Goal: Task Accomplishment & Management: Use online tool/utility

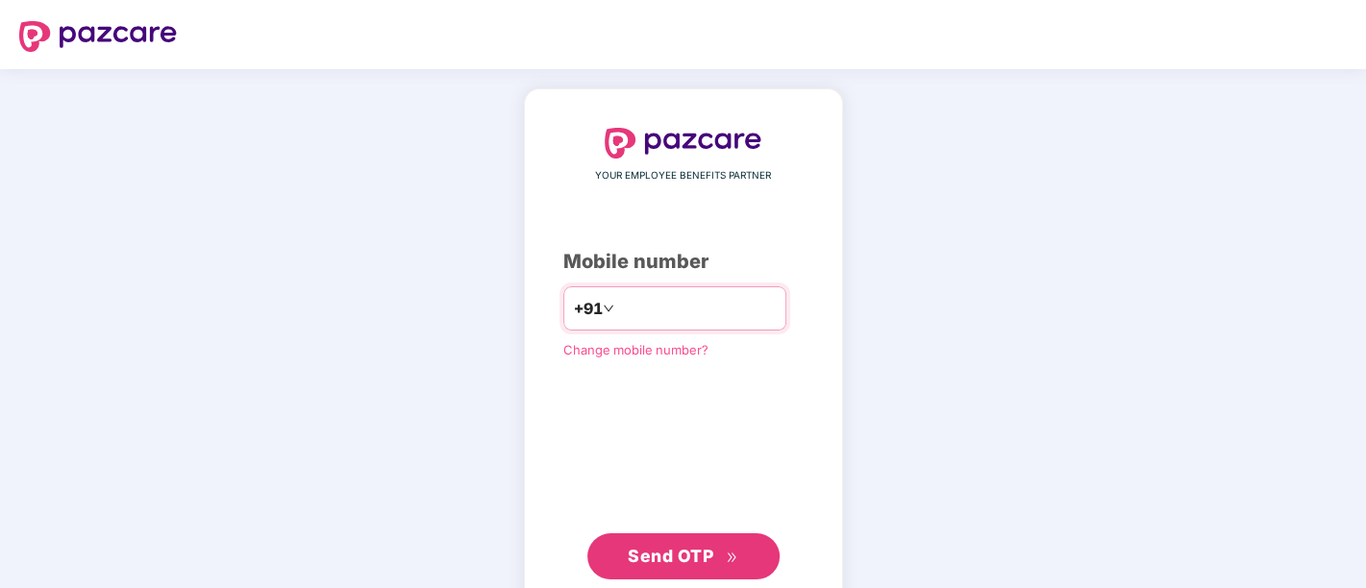
type input "**********"
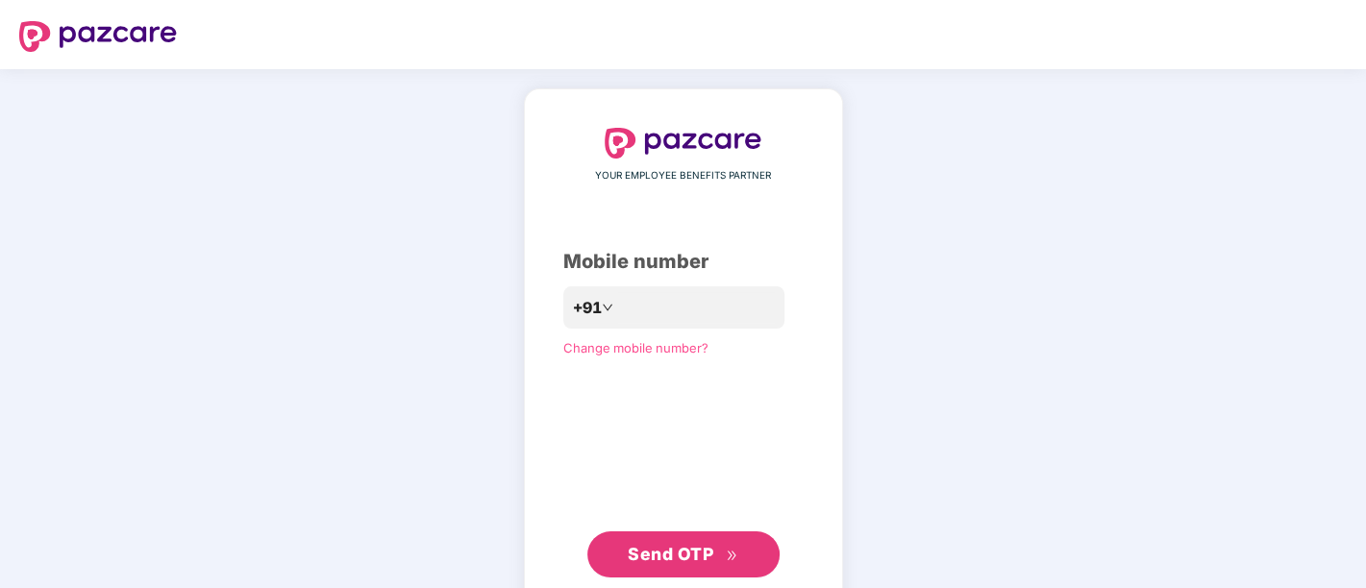
drag, startPoint x: 1129, startPoint y: 1, endPoint x: 642, endPoint y: 558, distance: 740.3
click at [642, 529] on span "Send OTP" at bounding box center [671, 554] width 86 height 20
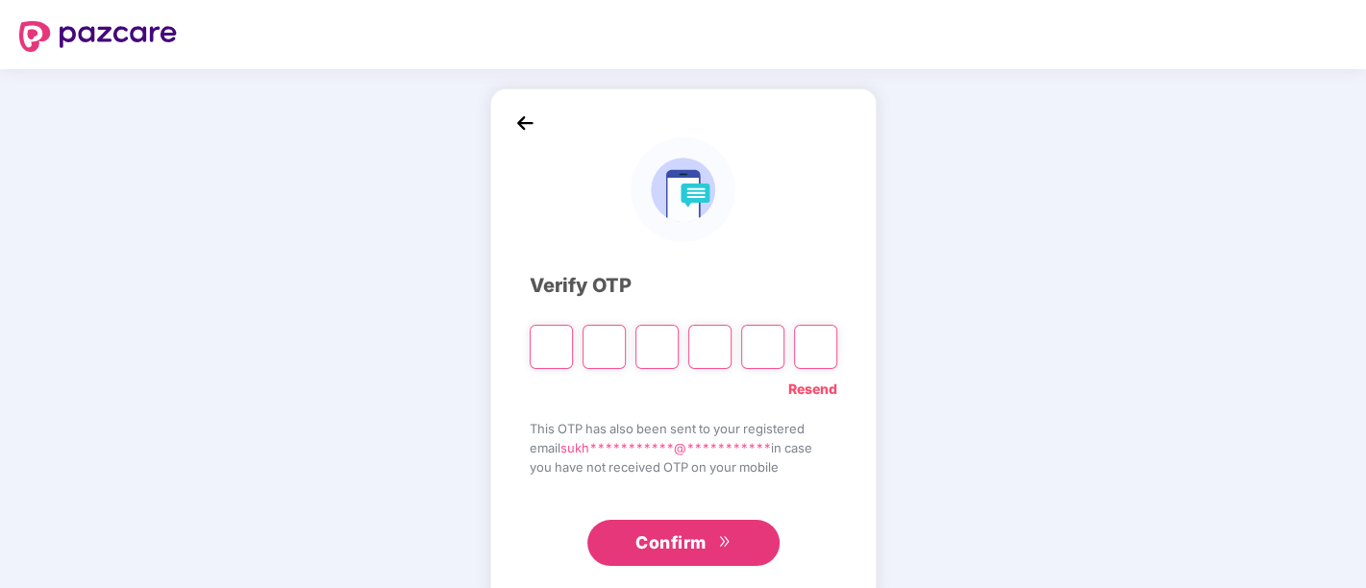
paste input "*"
type input "*"
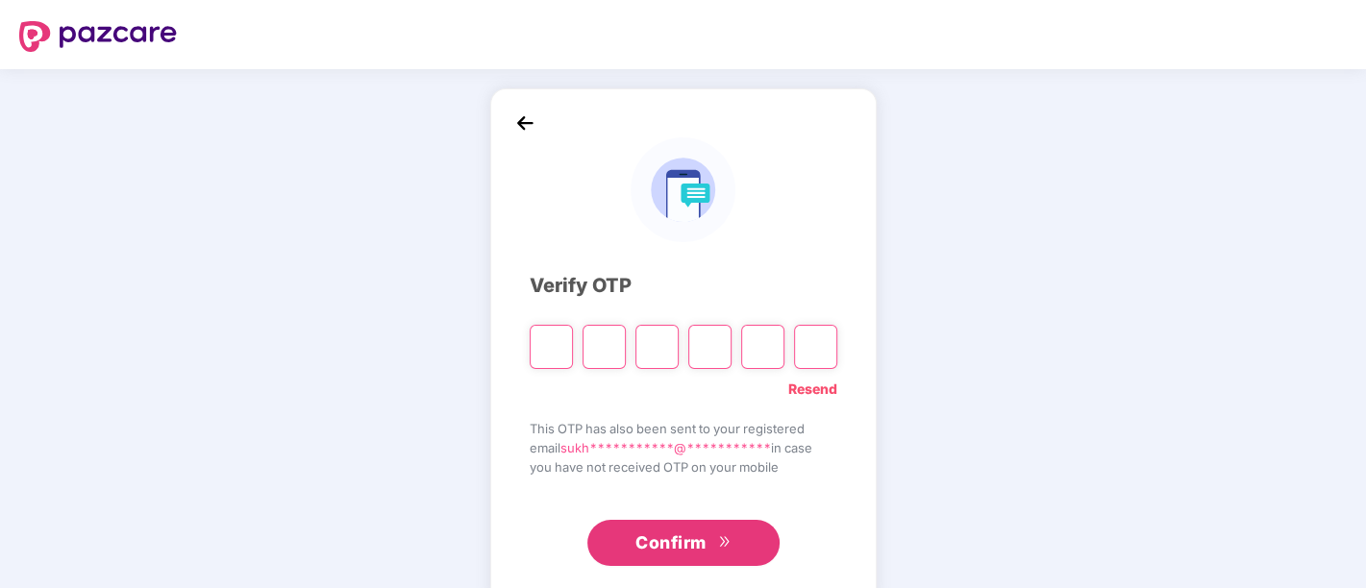
type input "*"
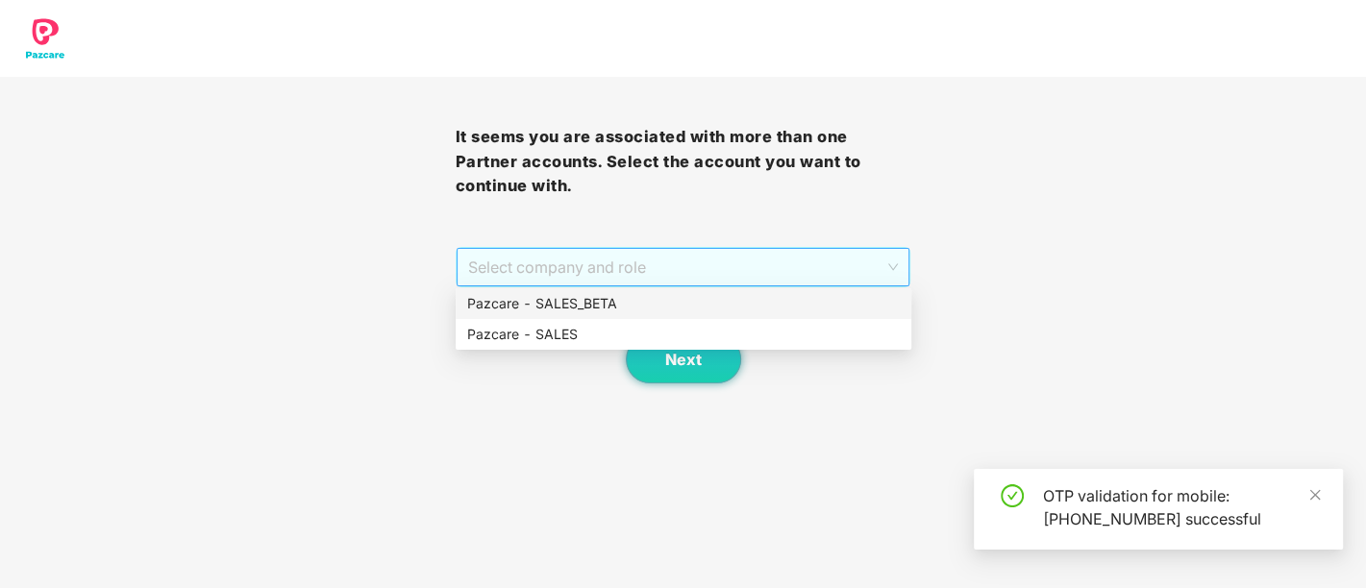
click at [667, 284] on span "Select company and role" at bounding box center [683, 267] width 431 height 37
click at [563, 329] on div "Pazcare - SALES" at bounding box center [683, 334] width 432 height 21
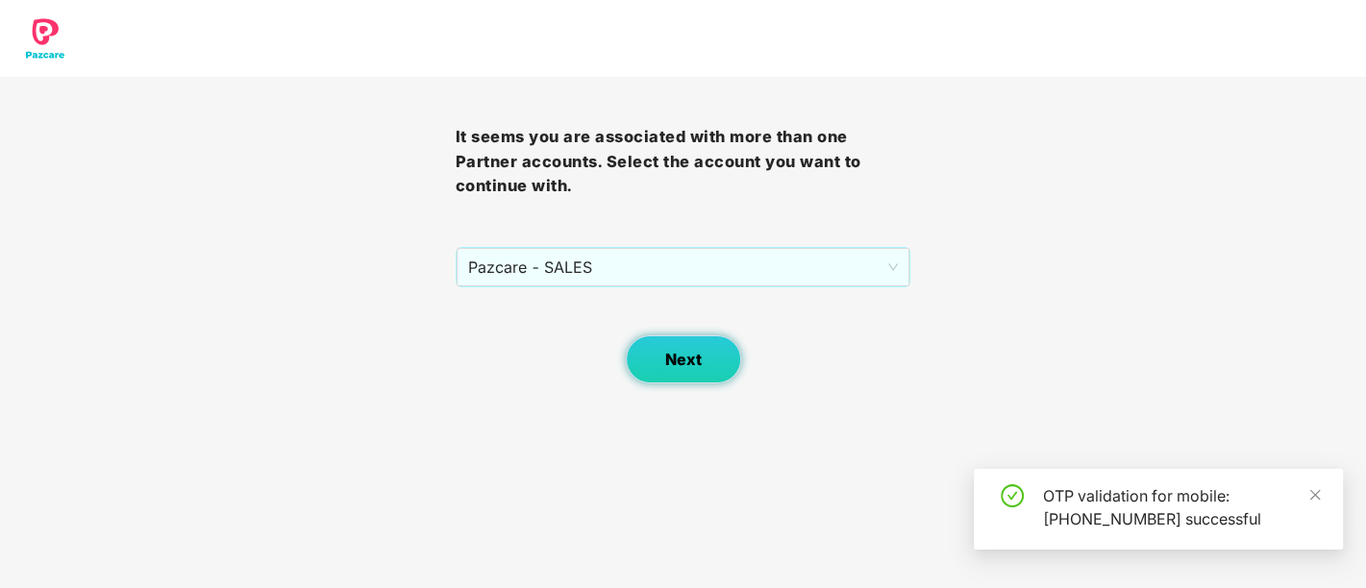
click at [675, 369] on button "Next" at bounding box center [683, 359] width 115 height 48
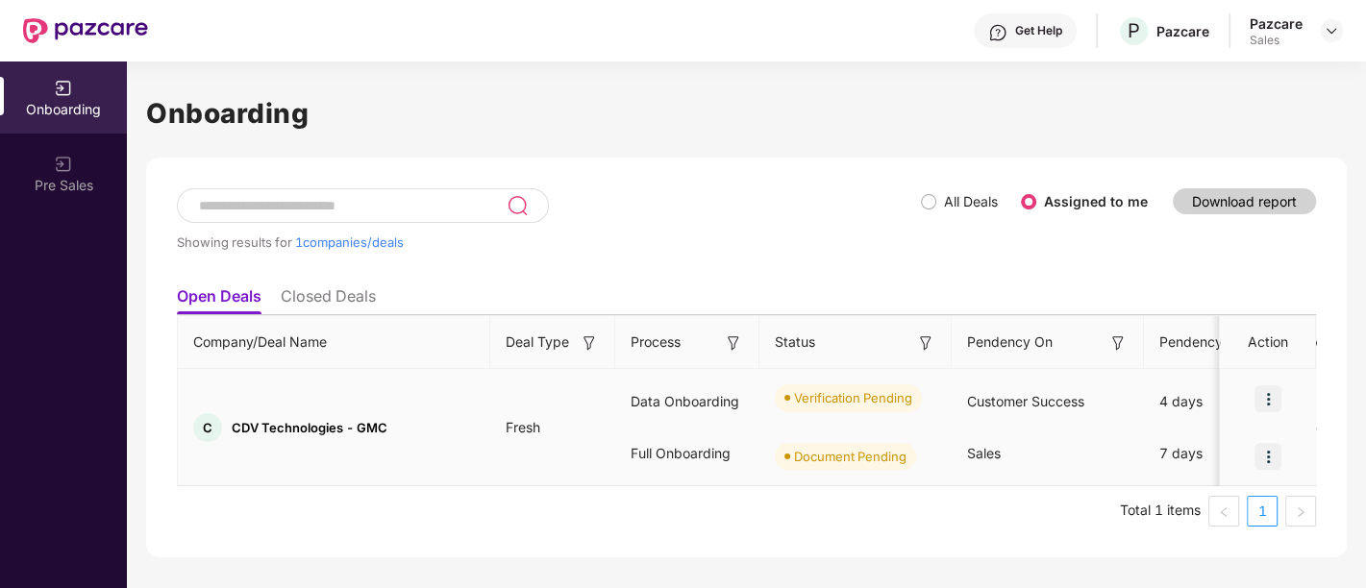
click at [660, 477] on div "Full Onboarding" at bounding box center [687, 454] width 144 height 52
